Goal: Find specific page/section: Find specific page/section

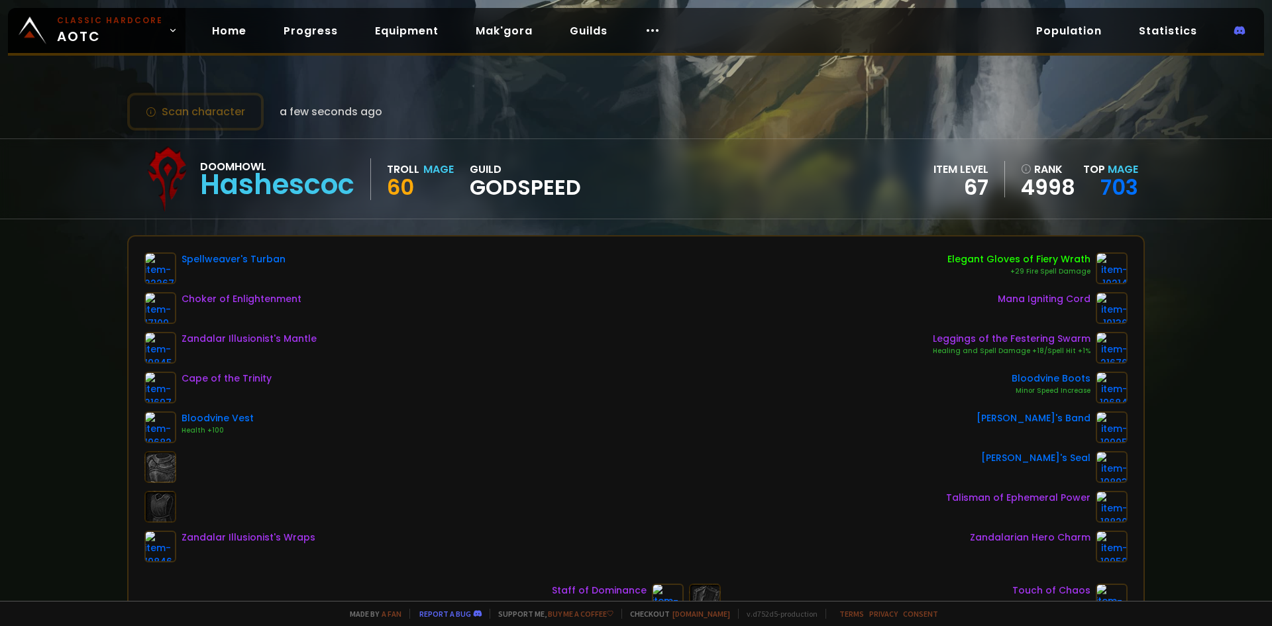
scroll to position [66, 0]
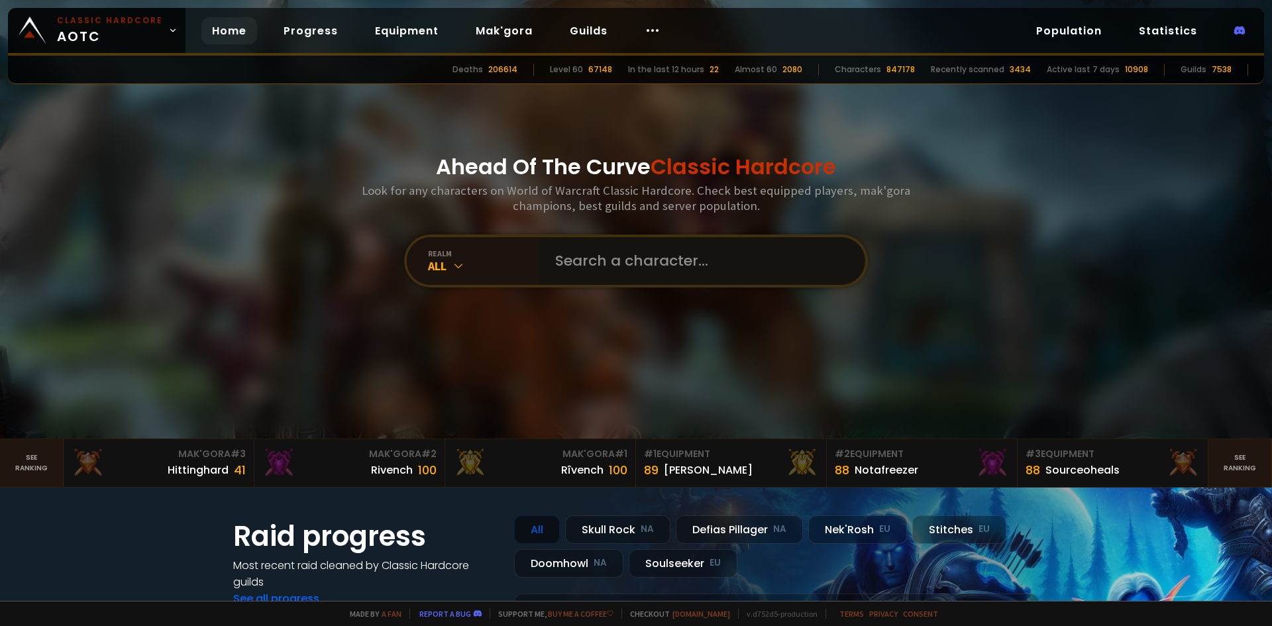
click at [748, 281] on input "text" at bounding box center [698, 261] width 302 height 48
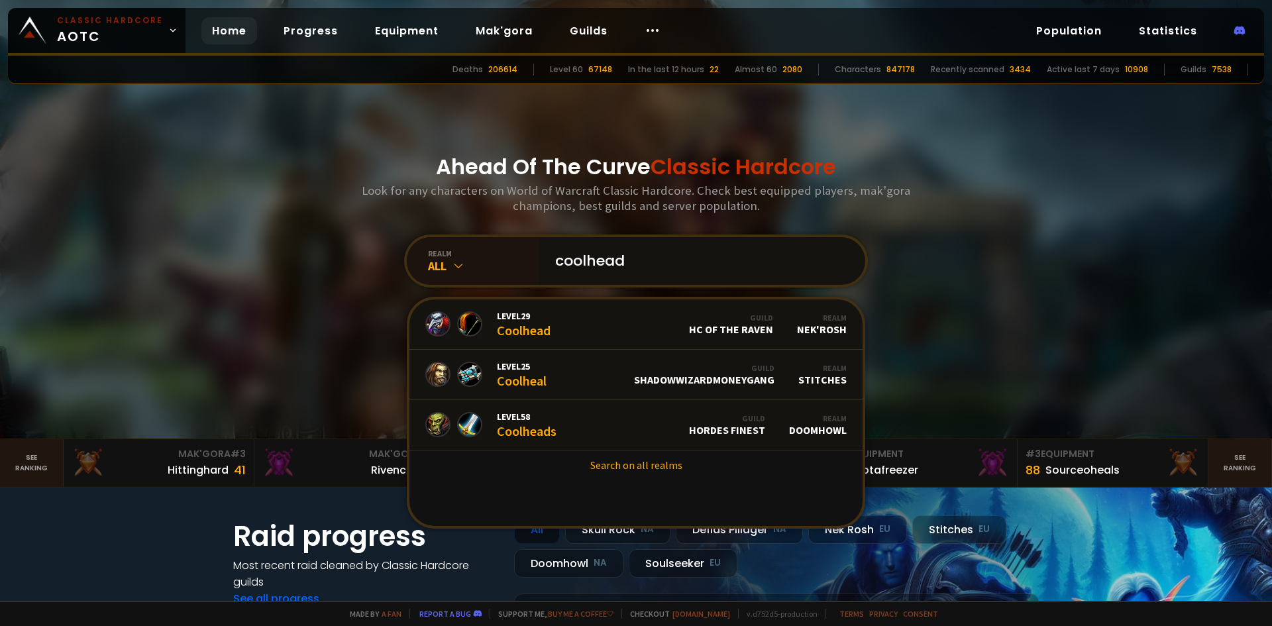
type input "coolheads"
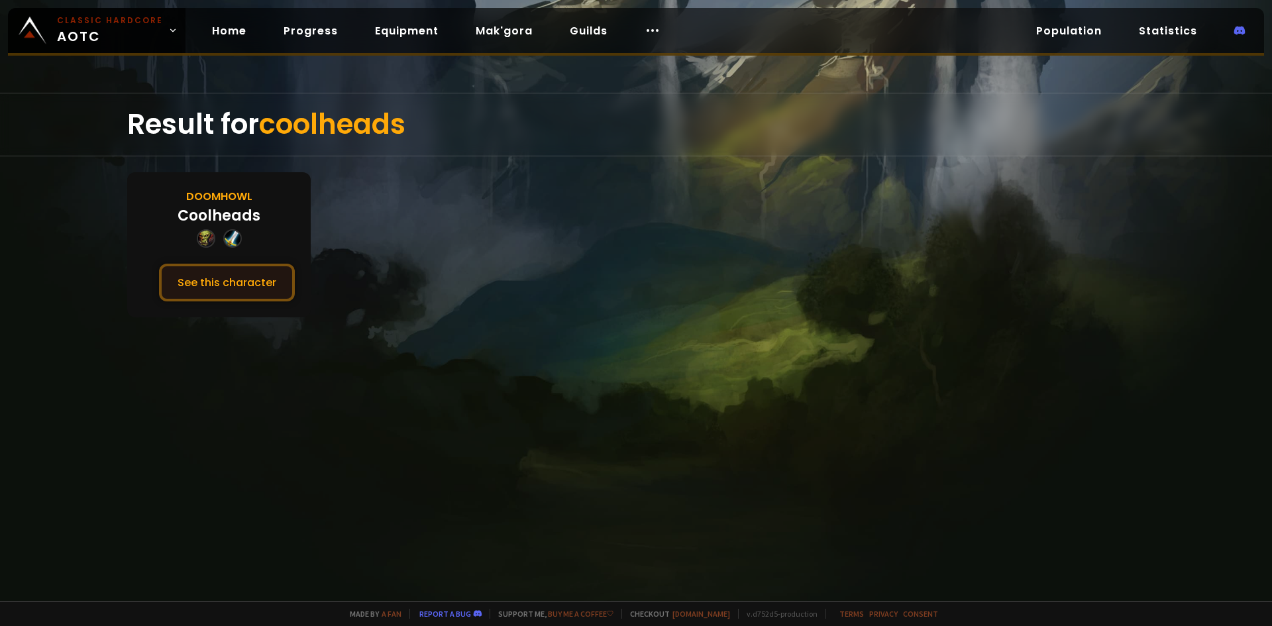
click at [244, 288] on button "See this character" at bounding box center [227, 283] width 136 height 38
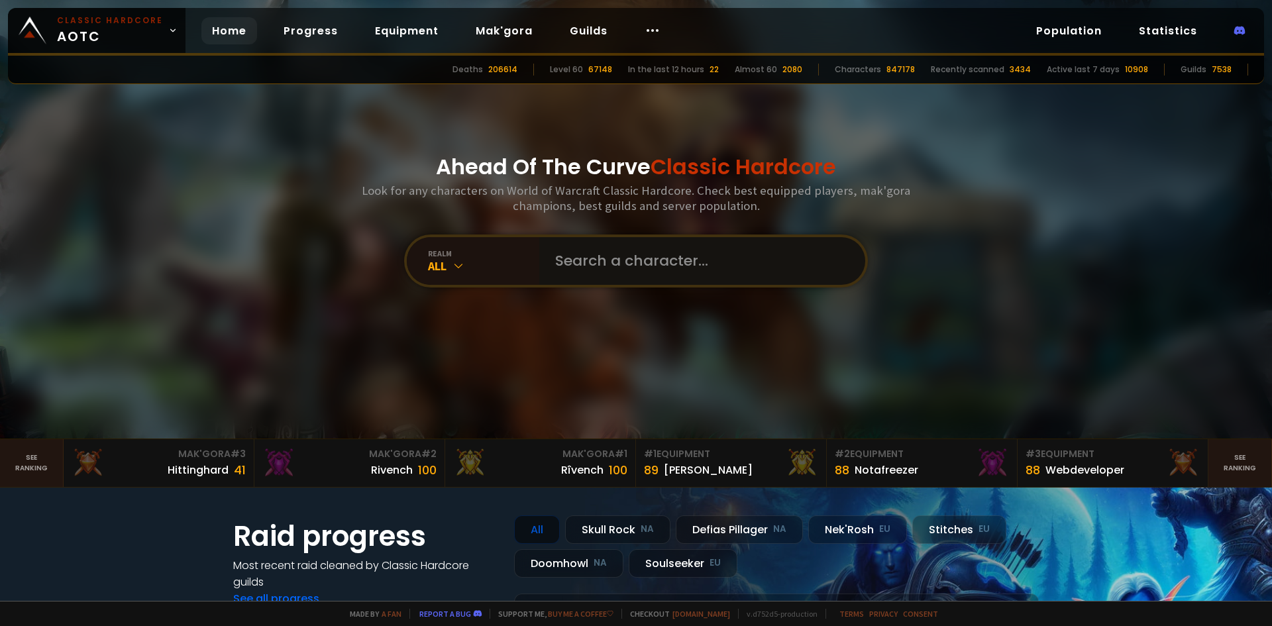
click at [552, 256] on input "text" at bounding box center [698, 261] width 302 height 48
type input "audimage"
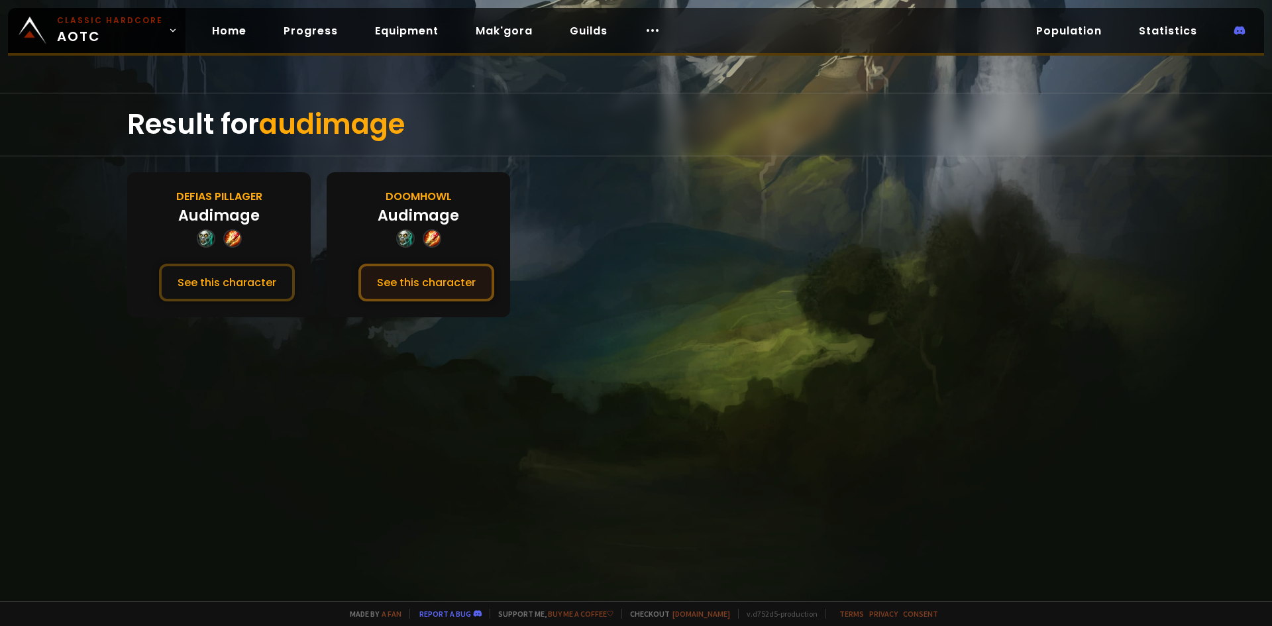
click at [416, 293] on button "See this character" at bounding box center [426, 283] width 136 height 38
